Goal: Information Seeking & Learning: Check status

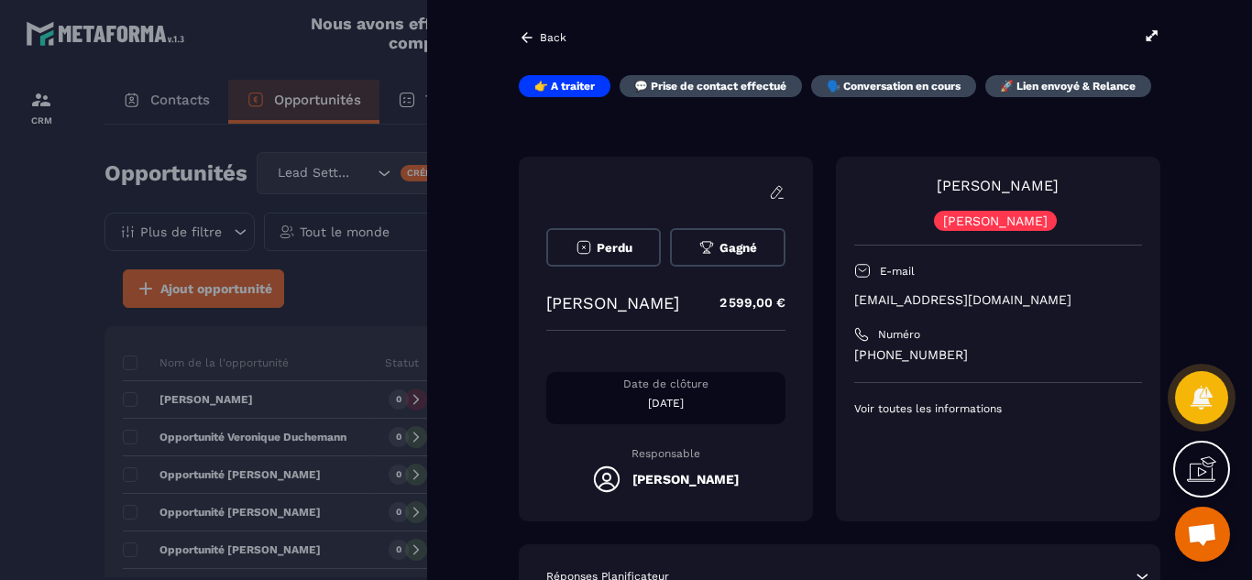
click at [888, 481] on div "[PERSON_NAME] [PERSON_NAME] E-mail [EMAIL_ADDRESS][DOMAIN_NAME] Numéro [PHONE_N…" at bounding box center [998, 339] width 324 height 365
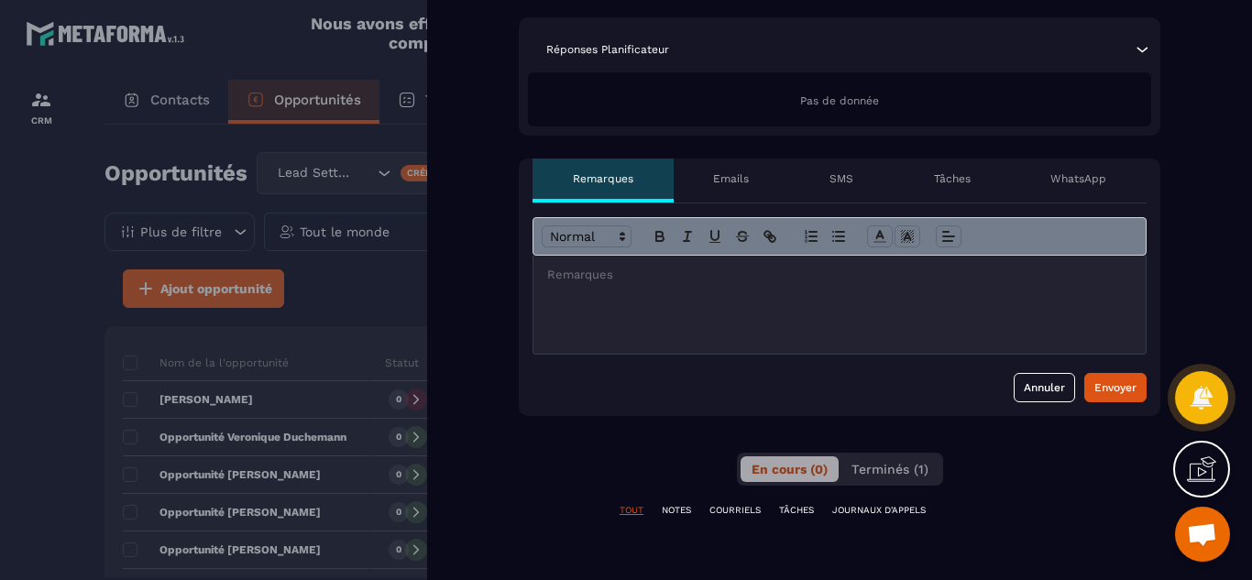
scroll to position [525, 0]
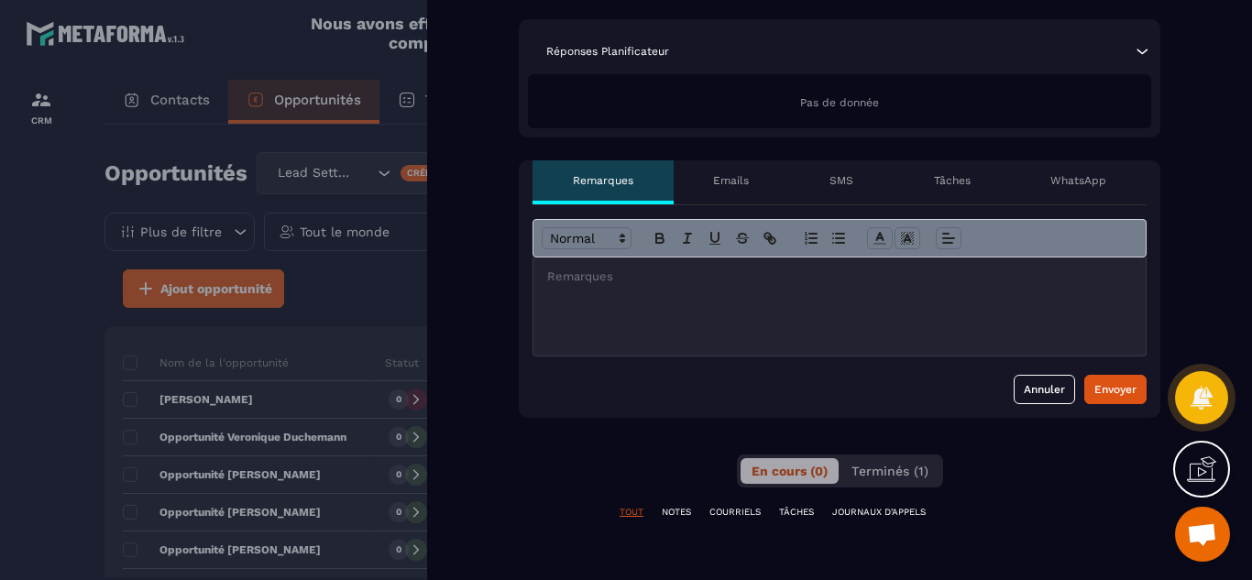
click at [686, 509] on p "NOTES" at bounding box center [676, 512] width 29 height 13
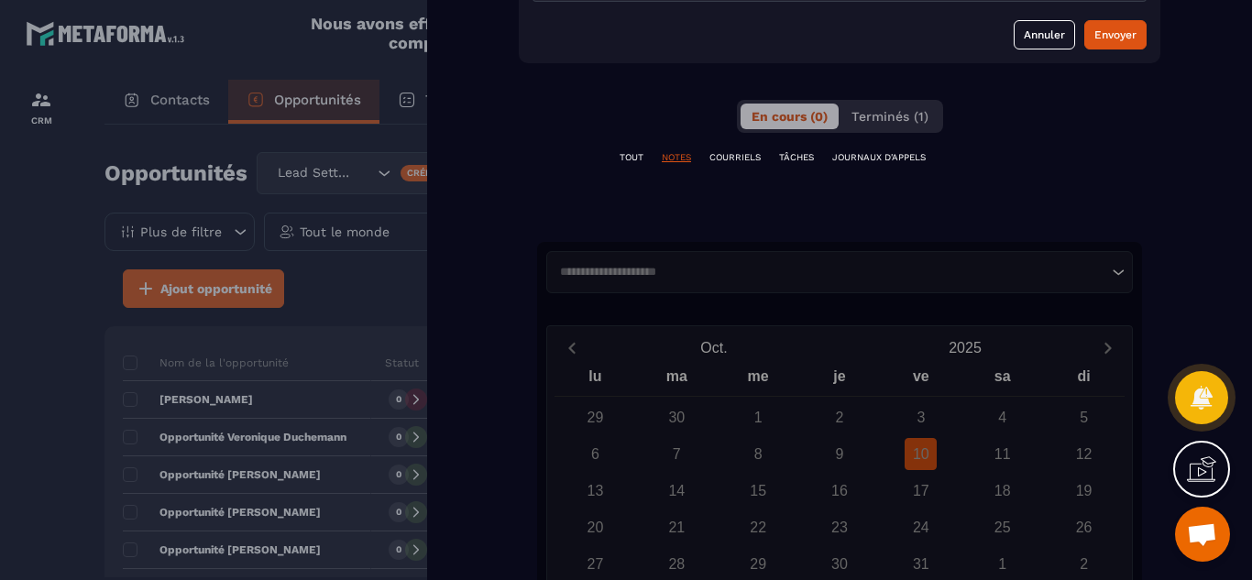
scroll to position [855, 0]
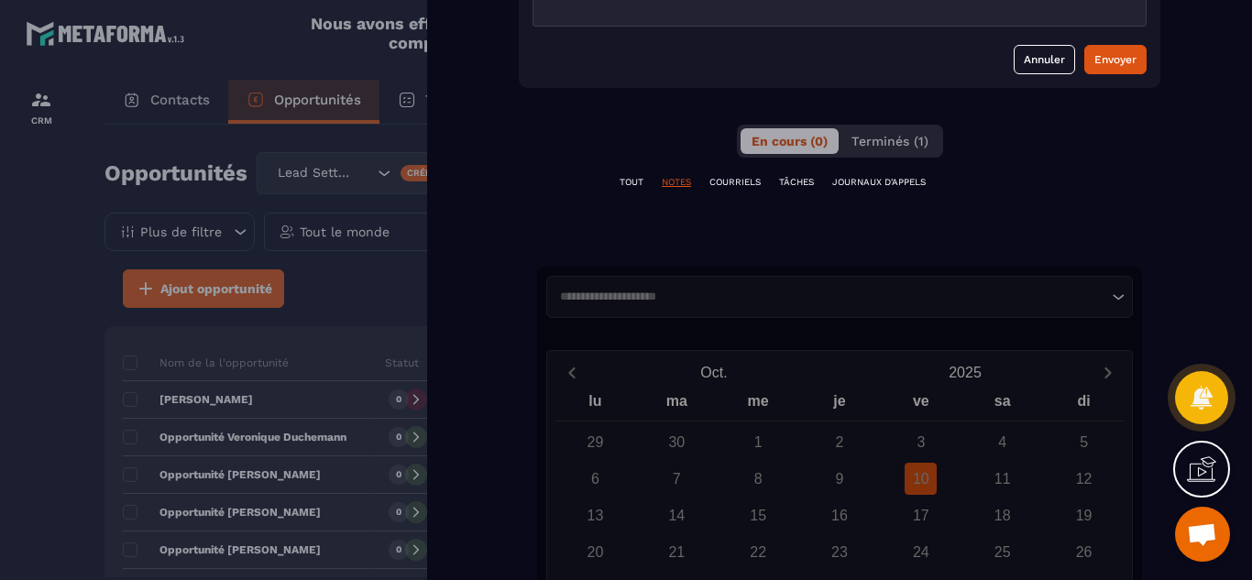
click at [627, 179] on p "TOUT" at bounding box center [631, 182] width 24 height 13
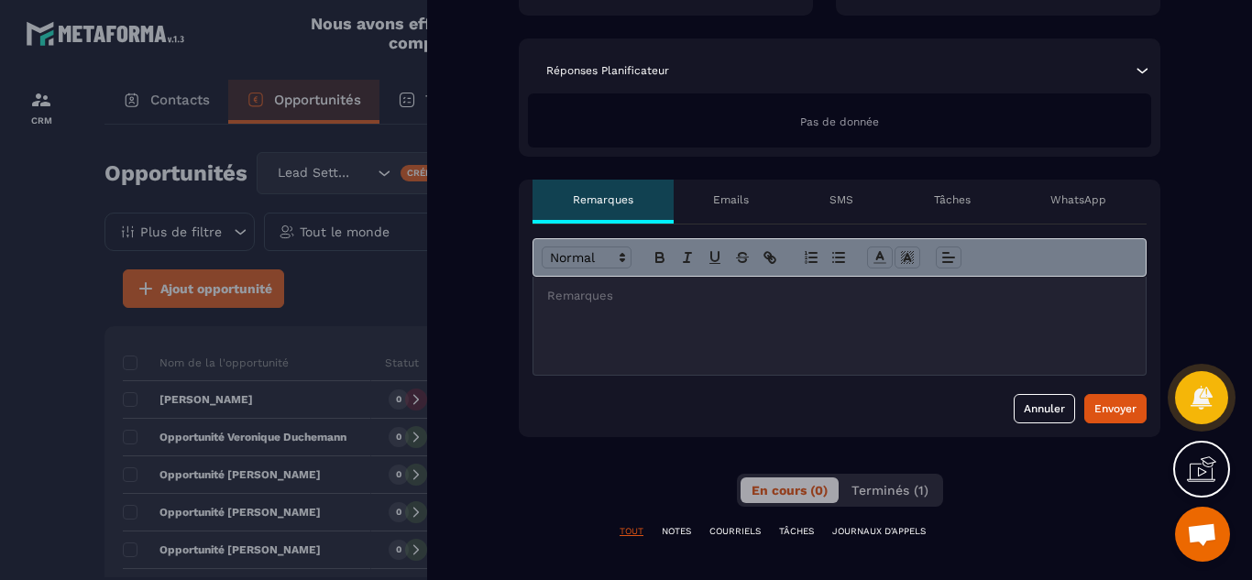
scroll to position [452, 0]
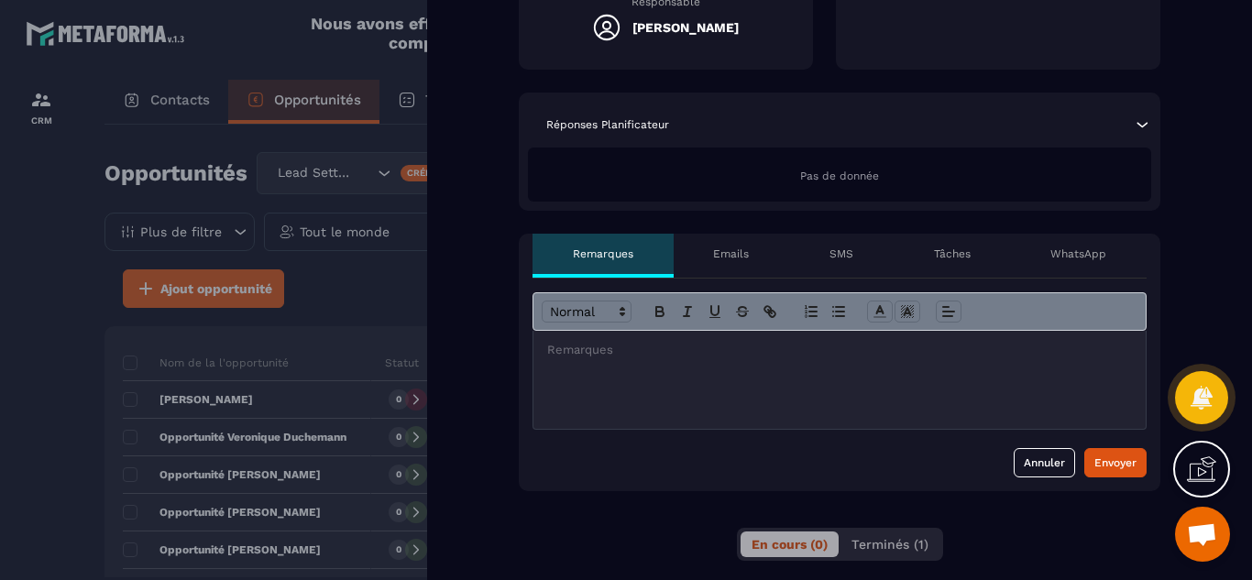
click at [731, 248] on p "Emails" at bounding box center [731, 253] width 36 height 15
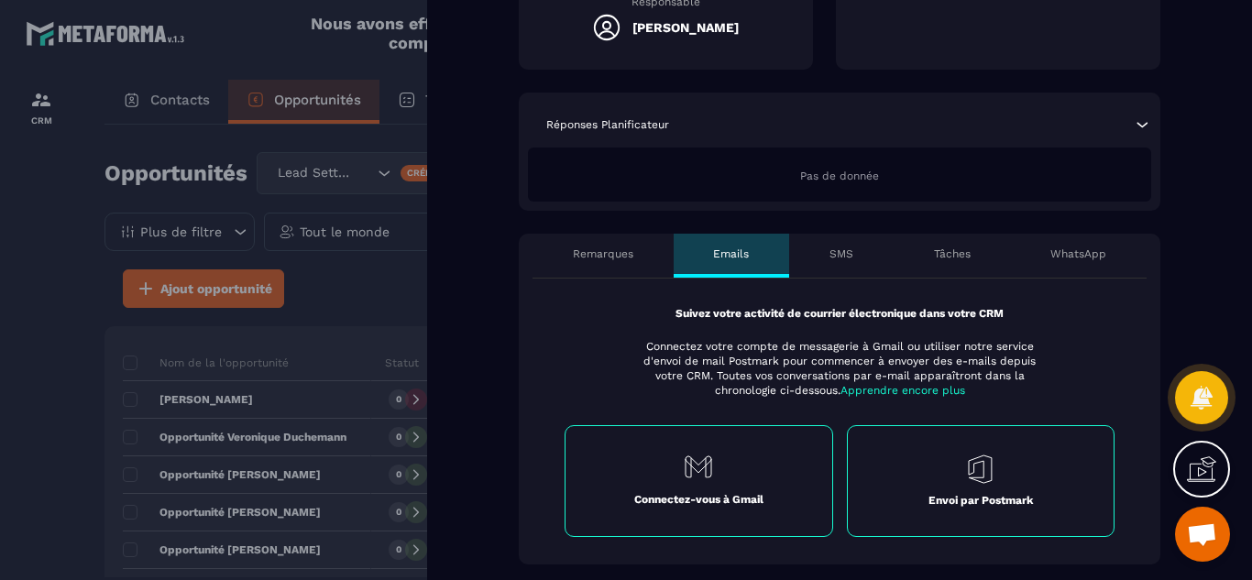
click at [844, 254] on p "SMS" at bounding box center [841, 253] width 24 height 15
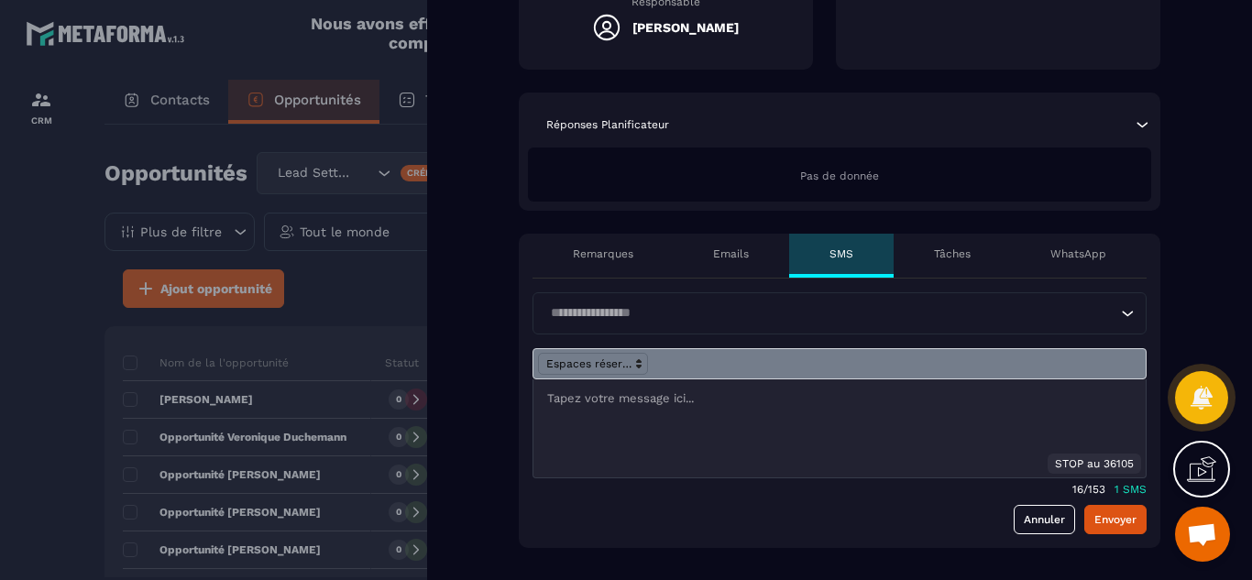
click at [1066, 250] on p "WhatsApp" at bounding box center [1078, 253] width 56 height 15
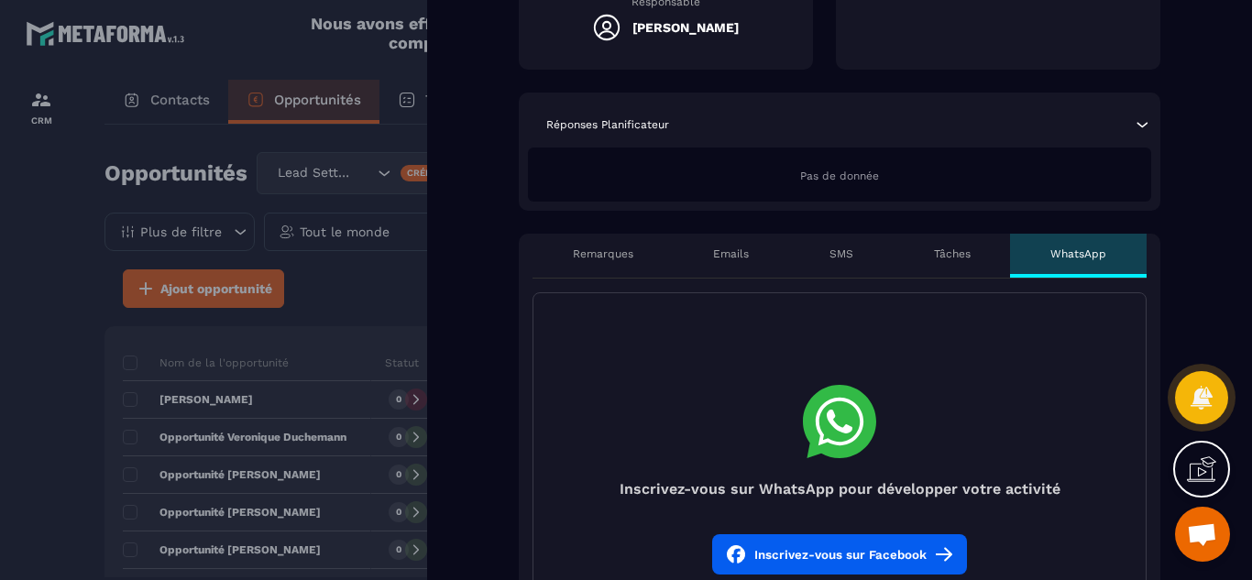
click at [949, 255] on p "Tâches" at bounding box center [952, 253] width 37 height 15
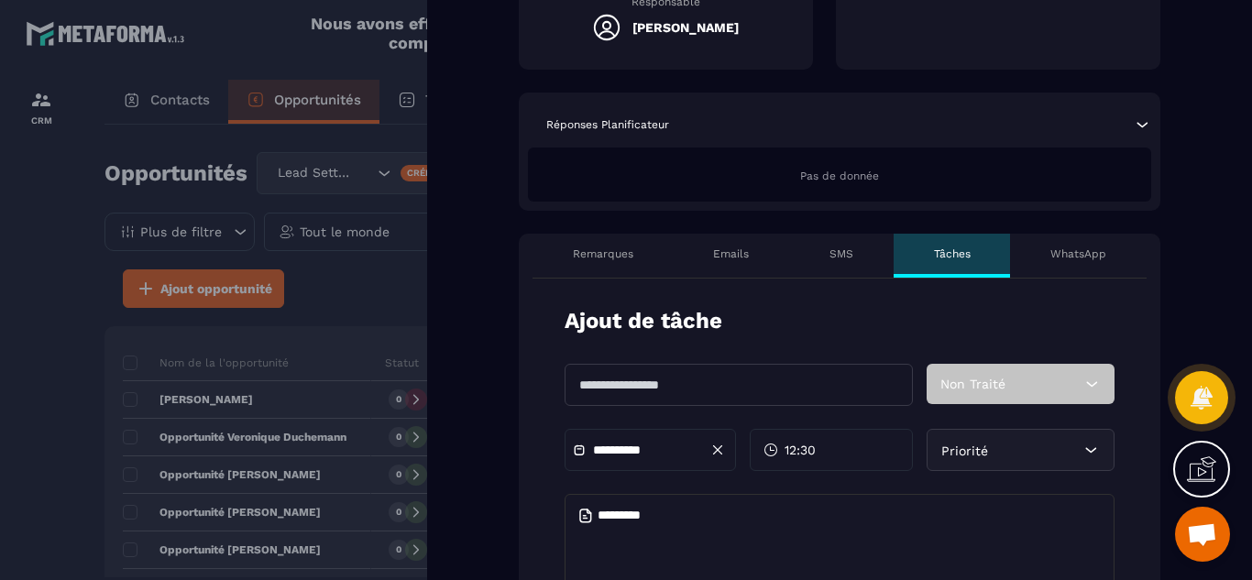
click at [837, 257] on p "SMS" at bounding box center [841, 253] width 24 height 15
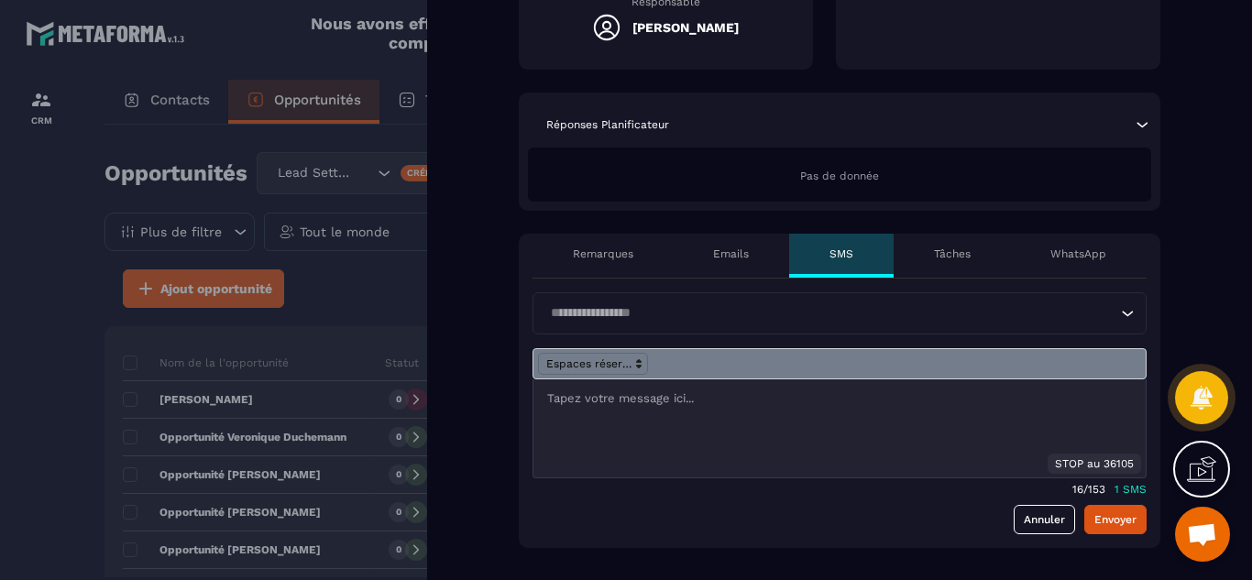
click at [632, 255] on p "Remarques" at bounding box center [603, 253] width 60 height 15
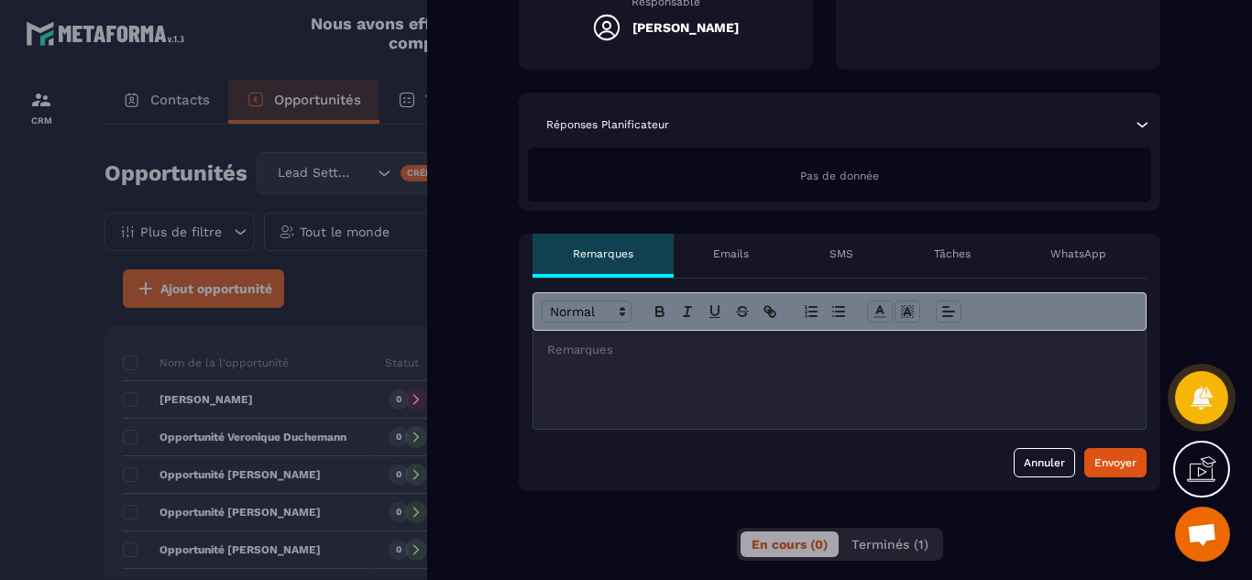
click at [25, 296] on div at bounding box center [626, 290] width 1252 height 580
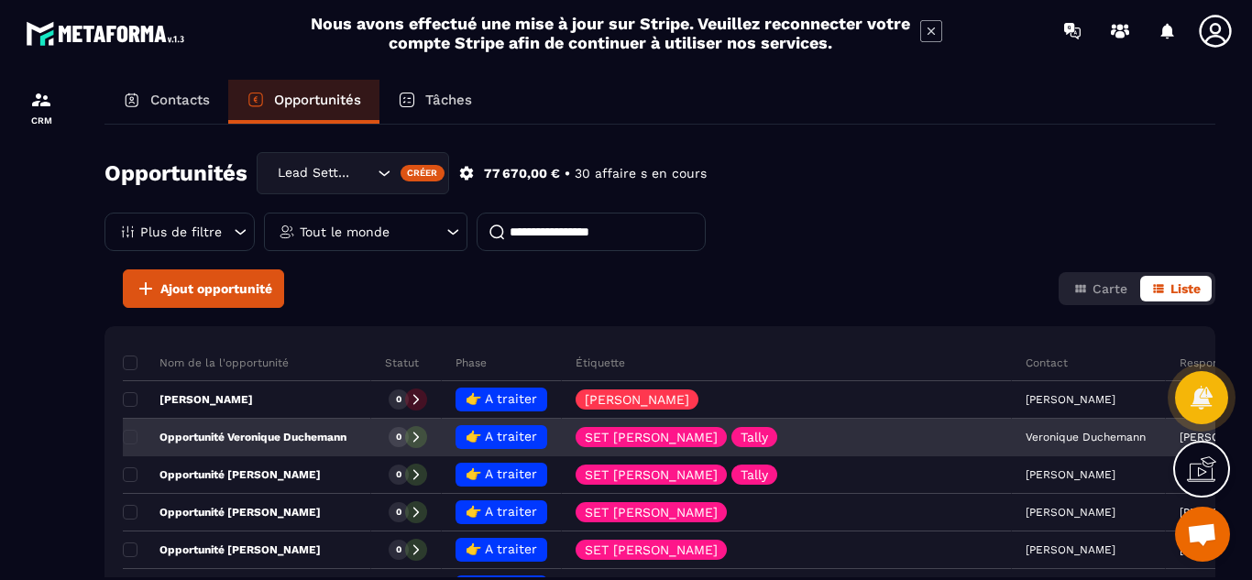
click at [338, 432] on p "Opportunité Veronique Duchemann" at bounding box center [235, 437] width 224 height 15
